Goal: Communication & Community: Share content

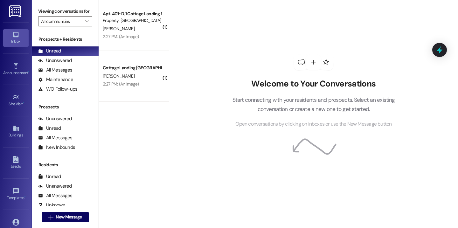
click at [225, 41] on div "Welcome to Your Conversations Start connecting with your residents and prospect…" at bounding box center [313, 91] width 191 height 183
click at [13, 64] on icon at bounding box center [15, 66] width 4 height 6
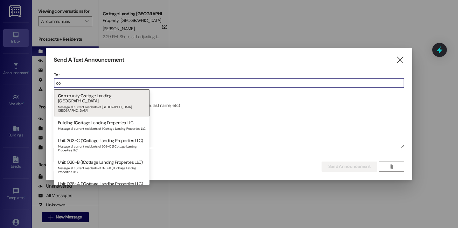
type input "c"
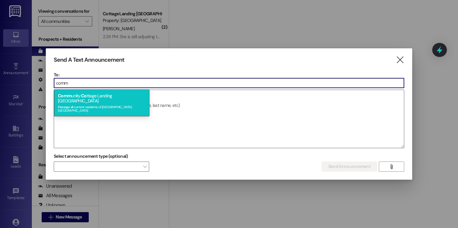
type input "comm"
click at [100, 95] on div "Comm unity: Co ttage Landing Lafayette Message all current residents of Cottage…" at bounding box center [102, 102] width 96 height 27
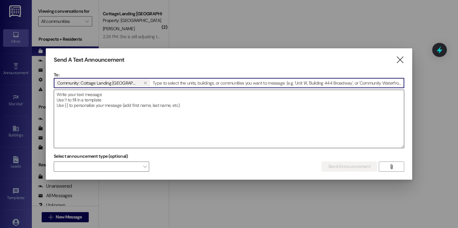
click at [101, 117] on textarea at bounding box center [229, 119] width 350 height 58
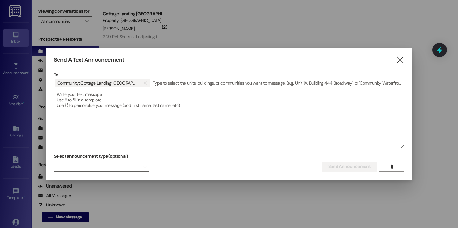
type textarea "A"
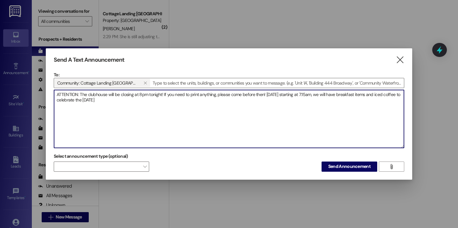
click at [375, 97] on textarea "ATTENTION: The clubhouse will be closing at 8pm tonight! If you need to print a…" at bounding box center [229, 119] width 350 height 58
click at [393, 96] on textarea "ATTENTION: The clubhouse will be closing at 8pm tonight! If you need to print a…" at bounding box center [229, 119] width 350 height 58
click at [270, 104] on textarea "ATTENTION: The clubhouse will be closing at 8pm tonight! If you need to print a…" at bounding box center [229, 119] width 350 height 58
drag, startPoint x: 215, startPoint y: 101, endPoint x: 183, endPoint y: 106, distance: 32.2
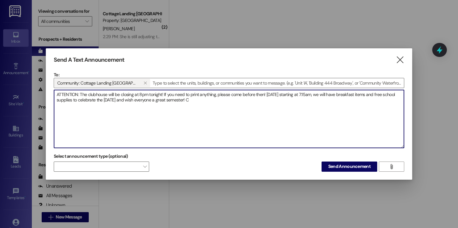
click at [183, 106] on textarea "ATTENTION: The clubhouse will be closing at 8pm tonight! If you need to print a…" at bounding box center [229, 119] width 350 height 58
type textarea "ATTENTION: The clubhouse will be closing at 8pm tonight! If you need to print a…"
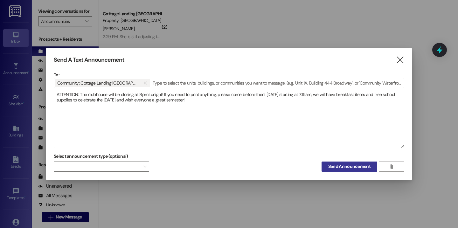
click at [343, 164] on span "Send Announcement" at bounding box center [350, 166] width 42 height 7
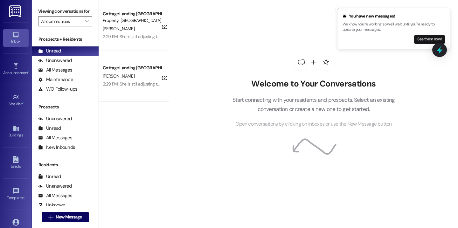
click at [187, 68] on div "Welcome to Your Conversations Start connecting with your residents and prospect…" at bounding box center [313, 114] width 289 height 228
